Goal: Information Seeking & Learning: Learn about a topic

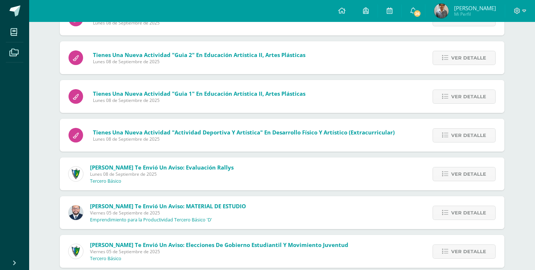
scroll to position [627, 0]
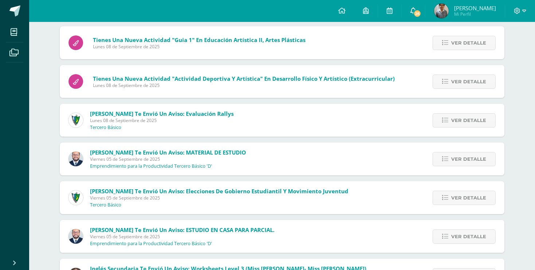
click at [422, 16] on span "26" at bounding box center [418, 13] width 8 height 8
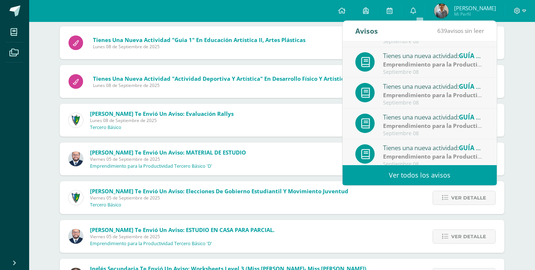
scroll to position [121, 0]
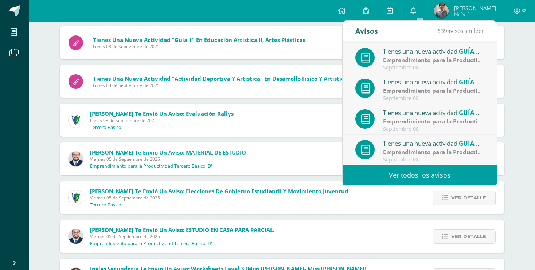
click at [399, 4] on link at bounding box center [389, 11] width 23 height 22
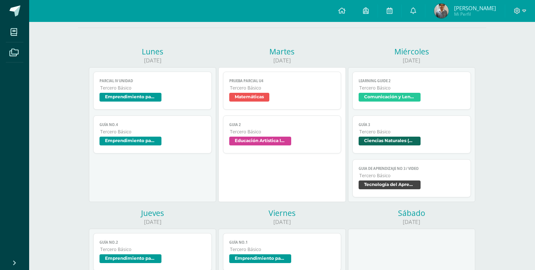
scroll to position [73, 0]
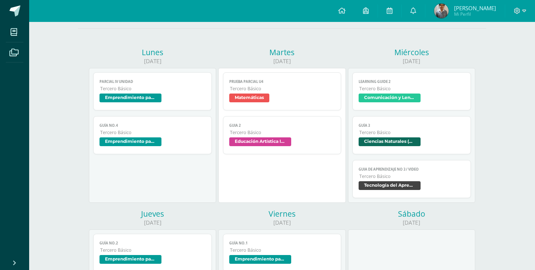
click at [373, 131] on span "Tercero Básico" at bounding box center [412, 132] width 105 height 6
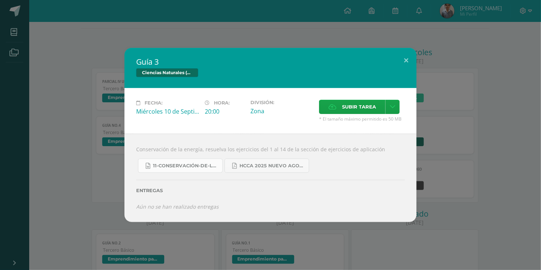
click at [175, 166] on span "11-Conservación-de-la-Energía.doc" at bounding box center [186, 166] width 66 height 6
click at [406, 59] on button at bounding box center [405, 60] width 21 height 25
